Goal: Task Accomplishment & Management: Manage account settings

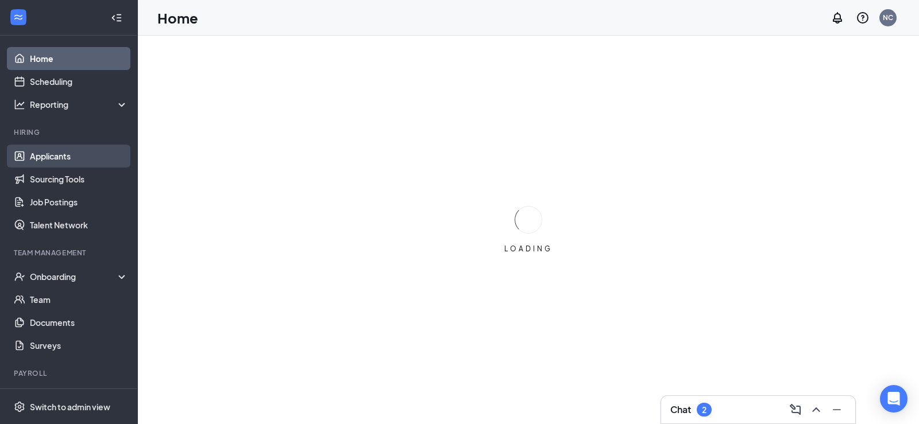
click at [70, 164] on link "Applicants" at bounding box center [79, 156] width 98 height 23
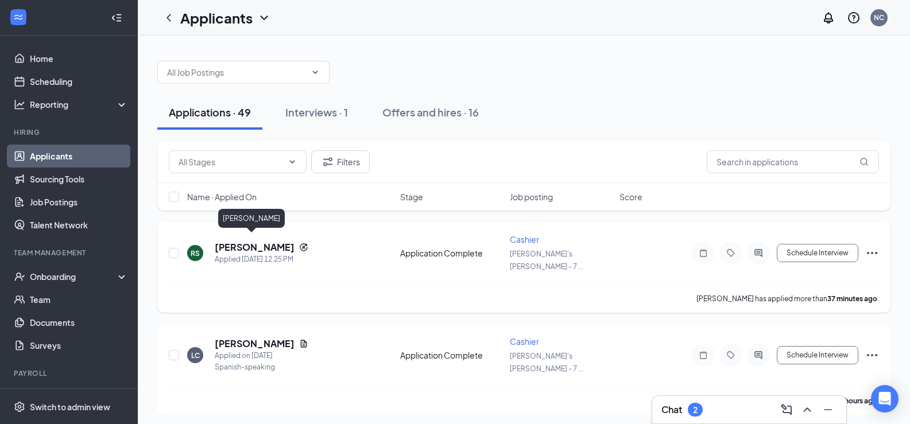
click at [258, 241] on h5 "[PERSON_NAME]" at bounding box center [255, 247] width 80 height 13
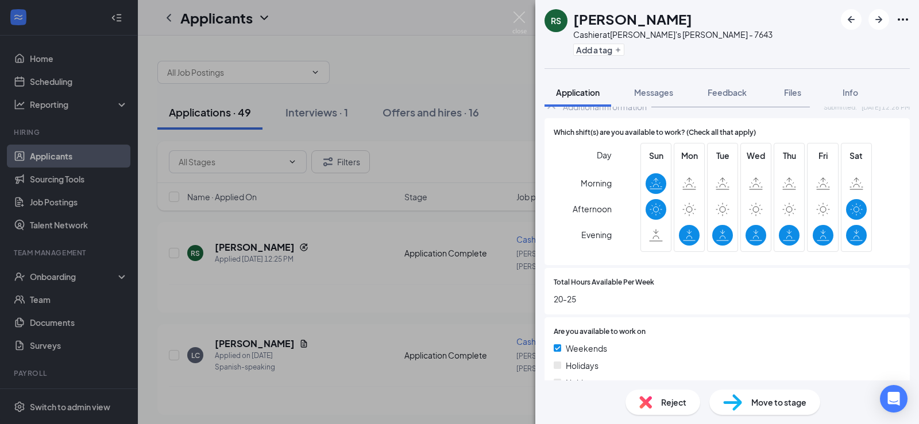
scroll to position [740, 0]
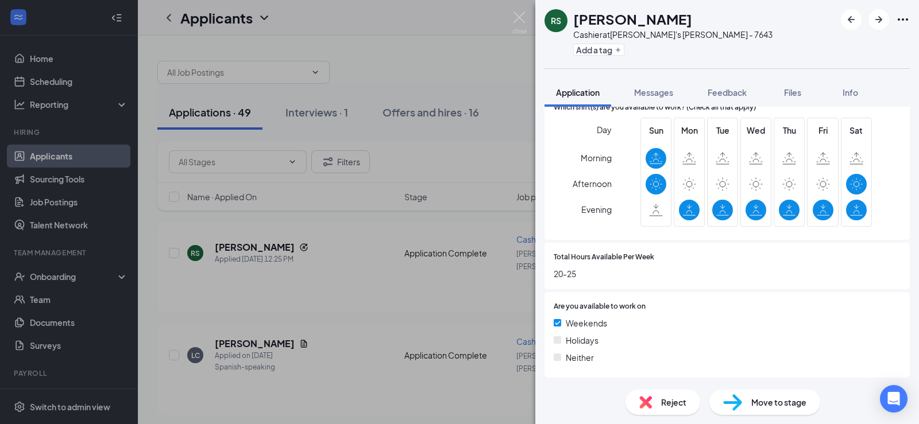
click at [782, 400] on span "Move to stage" at bounding box center [778, 402] width 55 height 13
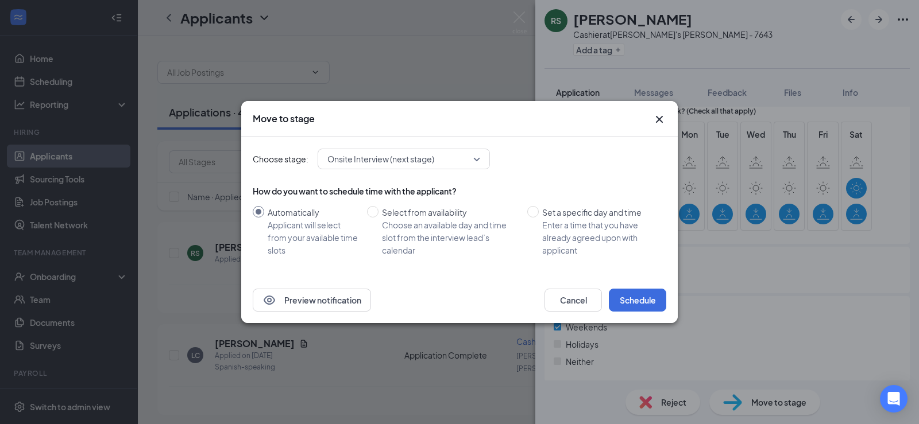
click at [481, 162] on div "Onsite Interview (next stage)" at bounding box center [403, 159] width 172 height 21
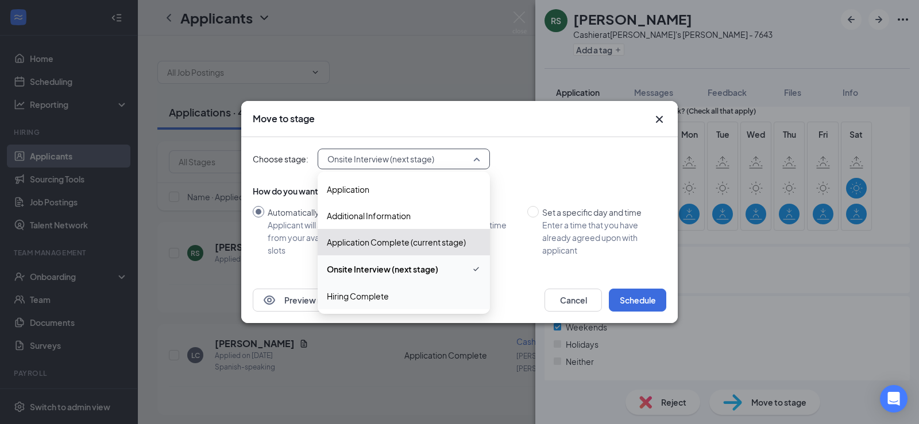
click at [362, 297] on span "Hiring Complete" at bounding box center [358, 296] width 62 height 13
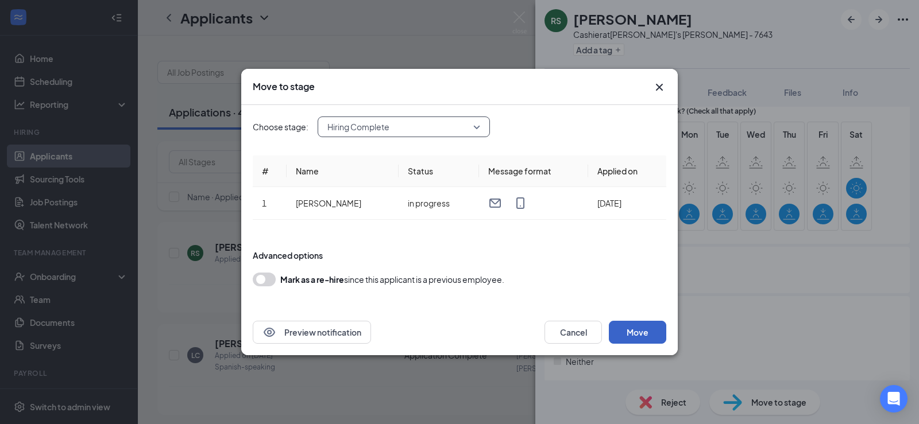
drag, startPoint x: 656, startPoint y: 334, endPoint x: 650, endPoint y: 326, distance: 10.2
click at [656, 334] on button "Move" at bounding box center [637, 332] width 57 height 23
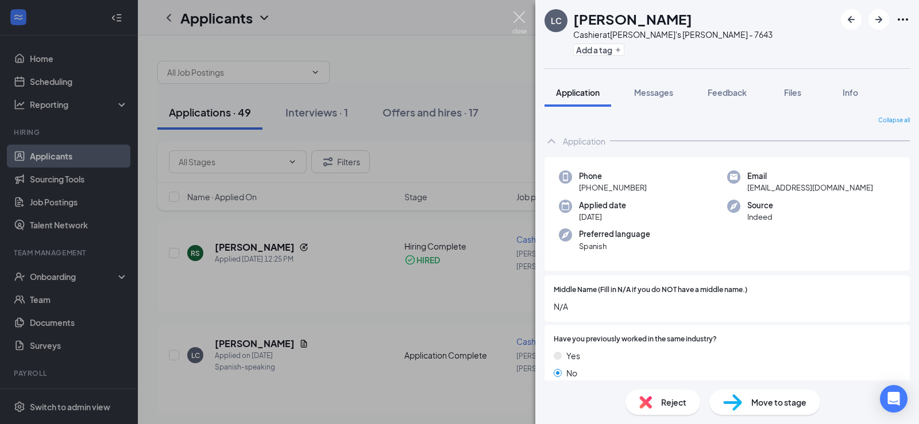
click at [515, 20] on img at bounding box center [519, 22] width 14 height 22
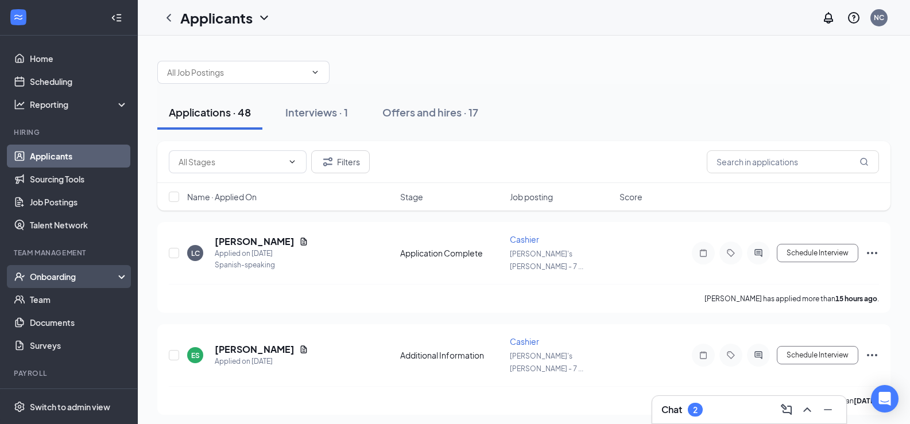
click at [25, 280] on icon "UserCheck" at bounding box center [19, 276] width 11 height 11
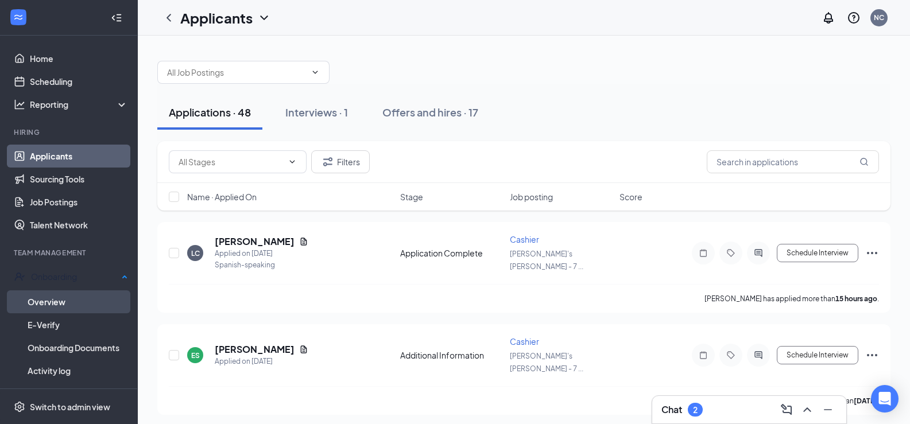
click at [53, 299] on link "Overview" at bounding box center [78, 301] width 100 height 23
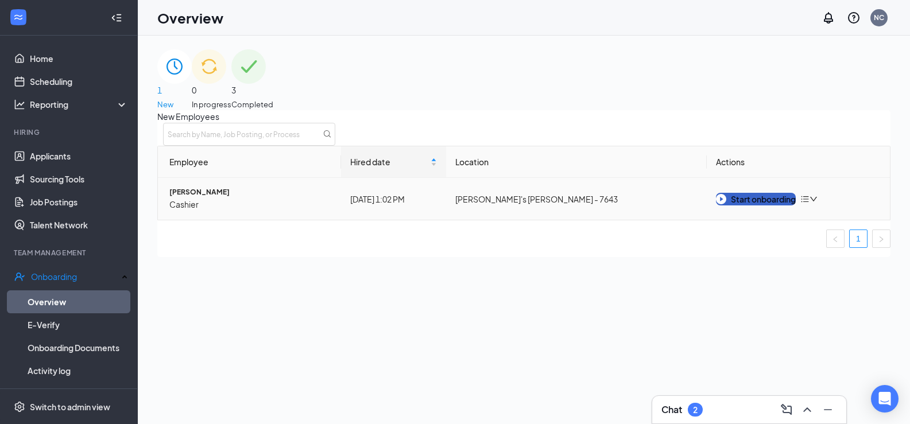
click at [726, 204] on img "button" at bounding box center [721, 199] width 10 height 10
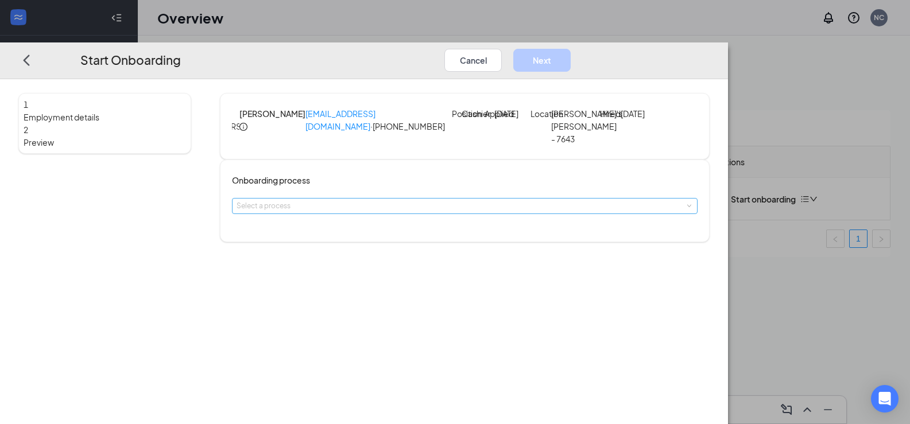
click at [445, 212] on div "Select a process" at bounding box center [462, 205] width 451 height 11
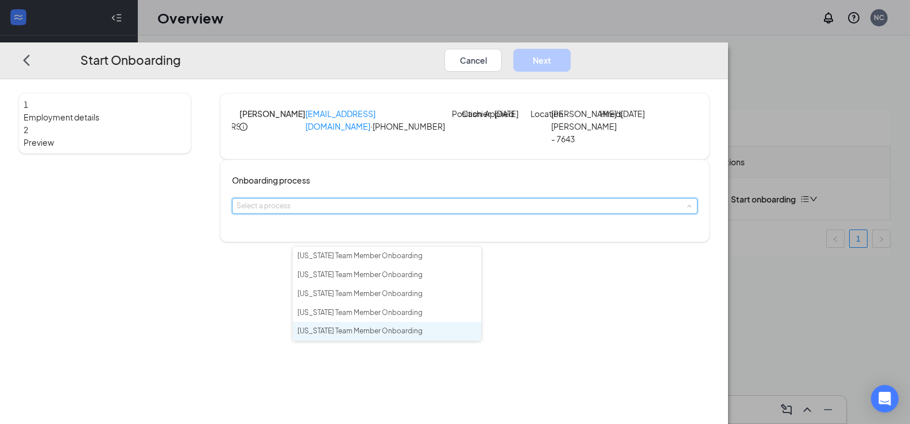
click at [410, 335] on span "[US_STATE] Team Member Onboarding" at bounding box center [359, 331] width 125 height 9
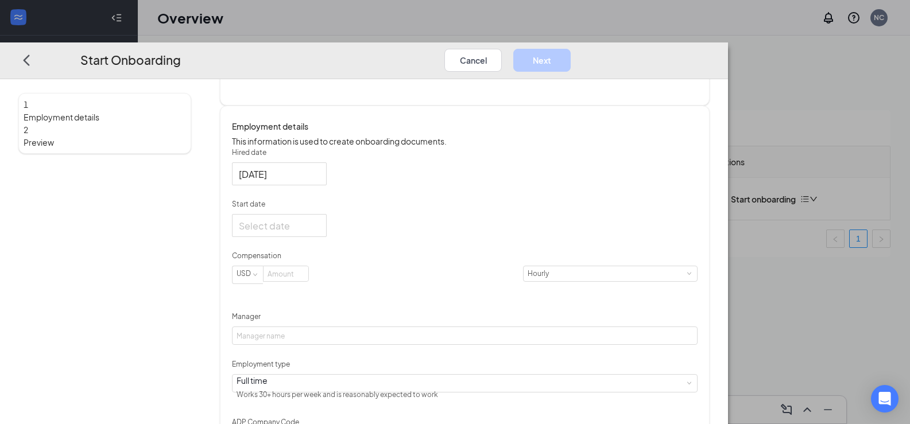
scroll to position [153, 0]
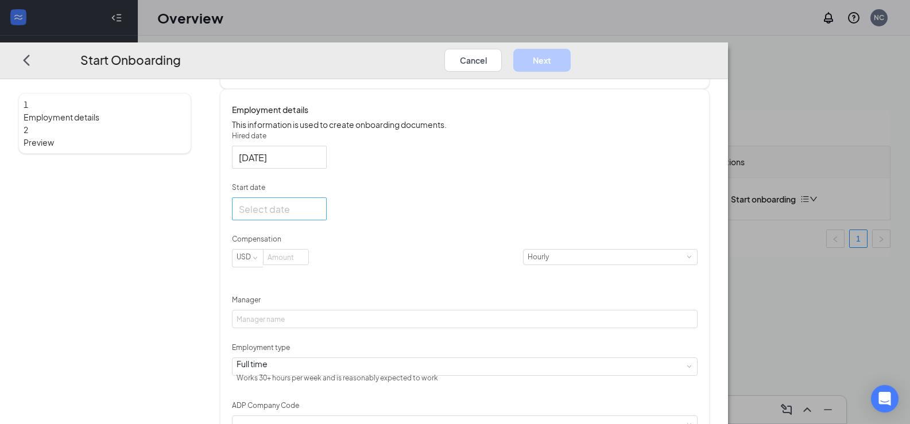
click at [320, 216] on div at bounding box center [279, 209] width 81 height 14
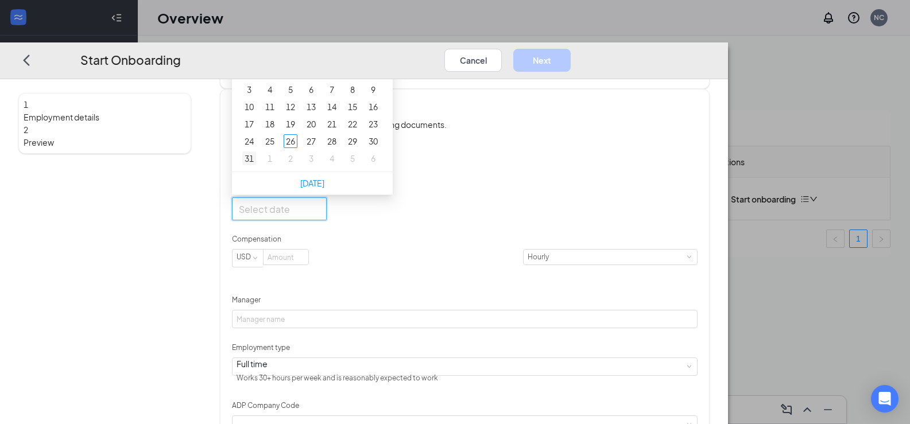
type input "[DATE]"
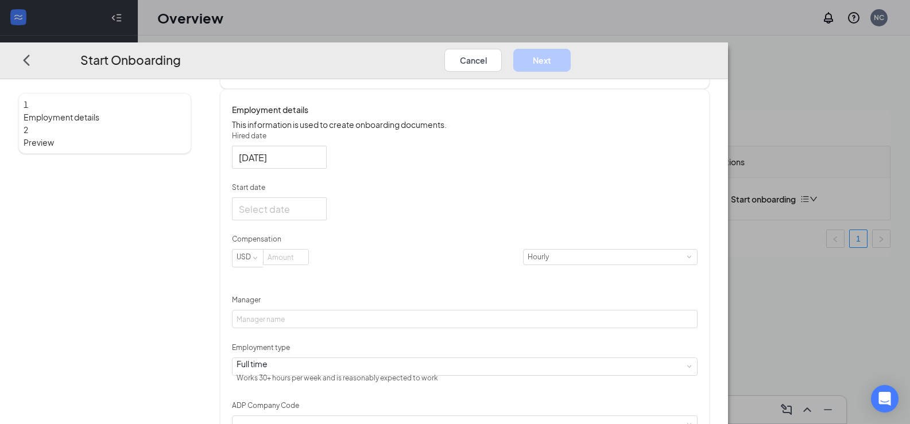
drag, startPoint x: 236, startPoint y: 187, endPoint x: 204, endPoint y: 218, distance: 44.2
click at [191, 218] on div "1 Employment details 2 Preview" at bounding box center [104, 201] width 173 height 522
